Goal: Task Accomplishment & Management: Manage account settings

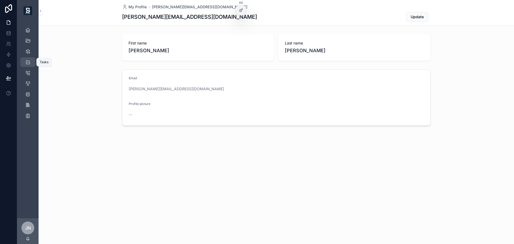
click at [29, 61] on icon "scrollable content" at bounding box center [27, 61] width 5 height 5
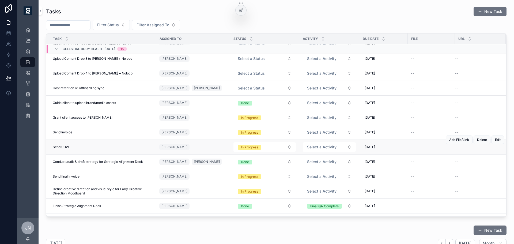
scroll to position [65, 0]
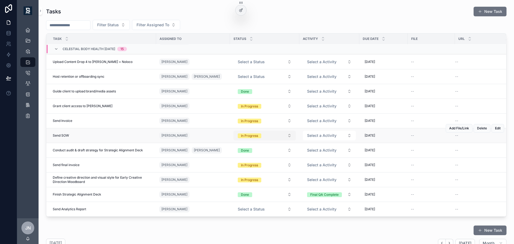
click at [274, 138] on button "In Progress" at bounding box center [264, 136] width 62 height 10
click at [245, 180] on div "Done" at bounding box center [242, 180] width 8 height 5
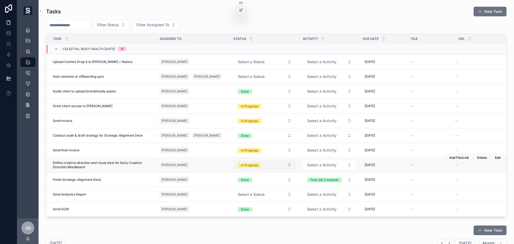
click at [269, 168] on button "In Progress" at bounding box center [264, 165] width 62 height 10
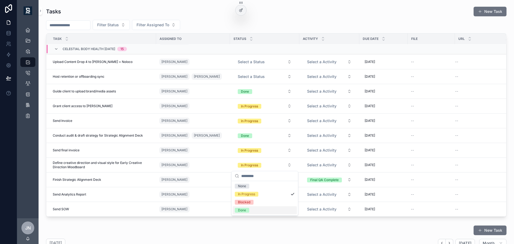
click at [246, 209] on div "Done" at bounding box center [242, 210] width 8 height 5
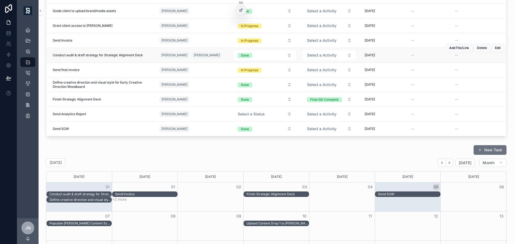
scroll to position [187, 0]
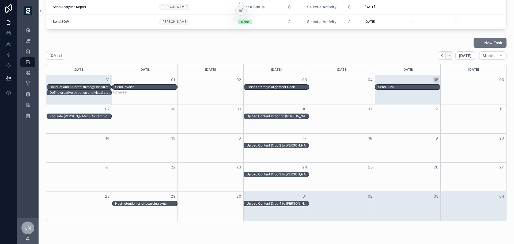
click at [447, 56] on icon "Next" at bounding box center [449, 56] width 4 height 4
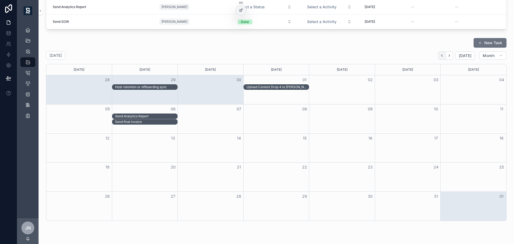
drag, startPoint x: 433, startPoint y: 58, endPoint x: 437, endPoint y: 57, distance: 4.1
click at [435, 58] on div "[DATE] [DATE] Month" at bounding box center [276, 55] width 460 height 9
click at [440, 57] on icon "Back" at bounding box center [442, 56] width 4 height 4
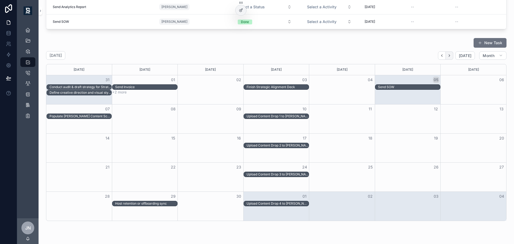
click at [449, 55] on button "Next" at bounding box center [449, 55] width 7 height 8
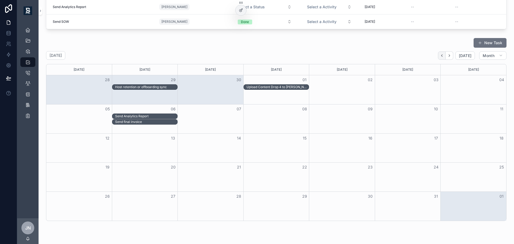
click at [440, 55] on icon "Back" at bounding box center [442, 56] width 4 height 4
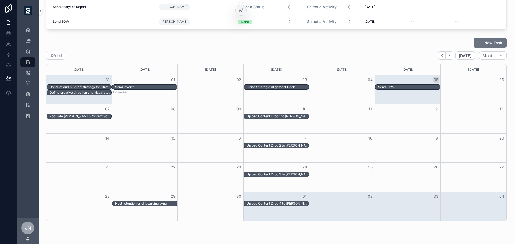
click at [402, 48] on div "New Task" at bounding box center [276, 43] width 460 height 10
